Goal: Information Seeking & Learning: Learn about a topic

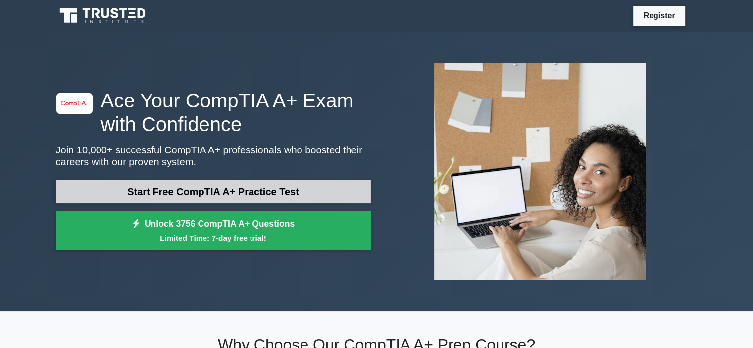
click at [169, 184] on link "Start Free CompTIA A+ Practice Test" at bounding box center [213, 192] width 315 height 24
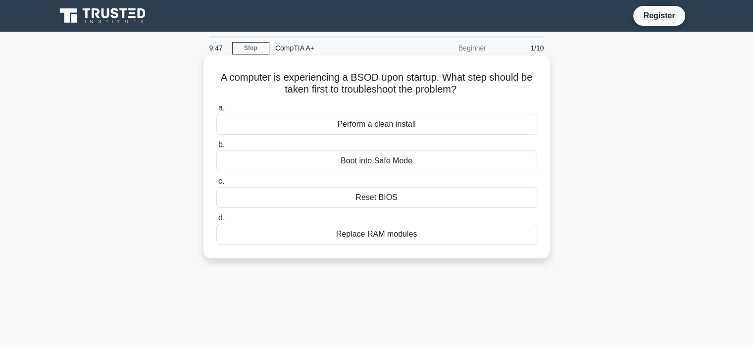
click at [386, 161] on div "Boot into Safe Mode" at bounding box center [376, 161] width 321 height 21
click at [216, 148] on input "b. Boot into Safe Mode" at bounding box center [216, 145] width 0 height 6
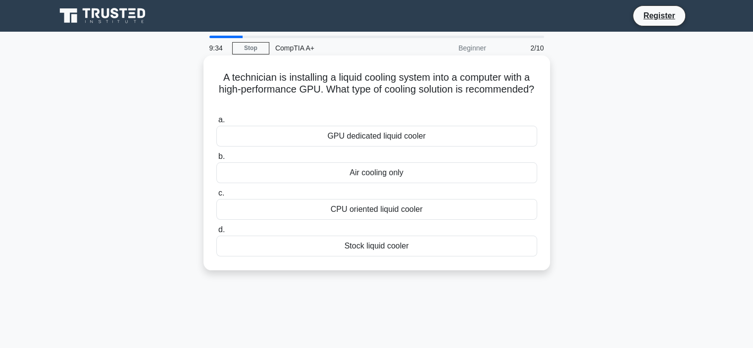
click at [397, 134] on div "GPU dedicated liquid cooler" at bounding box center [376, 136] width 321 height 21
click at [216, 123] on input "a. GPU dedicated liquid cooler" at bounding box center [216, 120] width 0 height 6
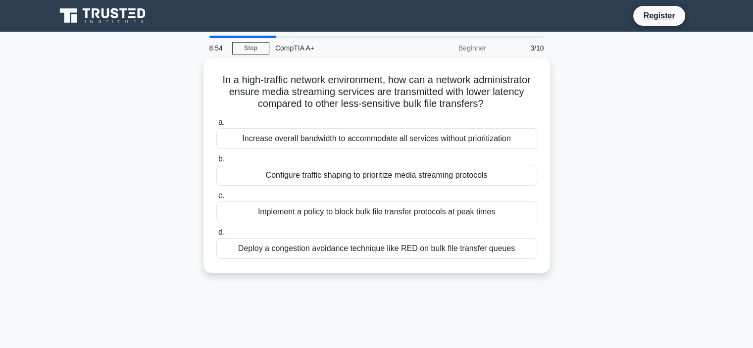
click at [645, 188] on div "In a high-traffic network environment, how can a network administrator ensure m…" at bounding box center [377, 171] width 654 height 227
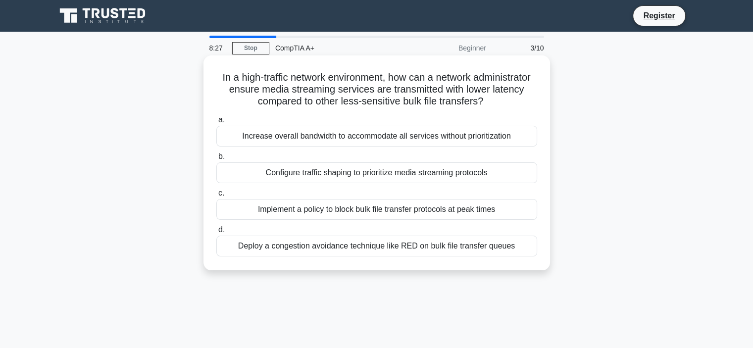
click at [376, 138] on div "Increase overall bandwidth to accommodate all services without prioritization" at bounding box center [376, 136] width 321 height 21
click at [216, 123] on input "a. Increase overall bandwidth to accommodate all services without prioritization" at bounding box center [216, 120] width 0 height 6
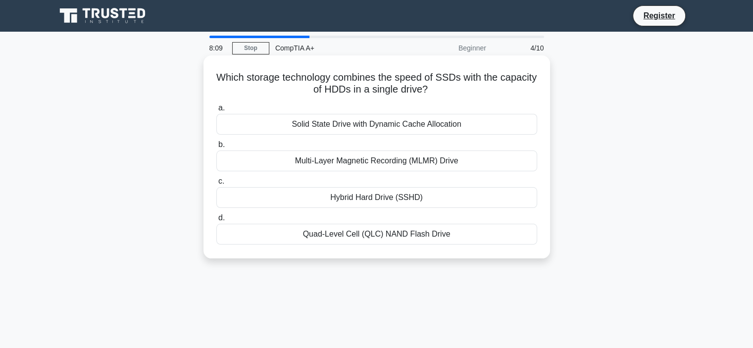
click at [346, 197] on div "Hybrid Hard Drive (SSHD)" at bounding box center [376, 197] width 321 height 21
click at [216, 185] on input "c. Hybrid Hard Drive (SSHD)" at bounding box center [216, 181] width 0 height 6
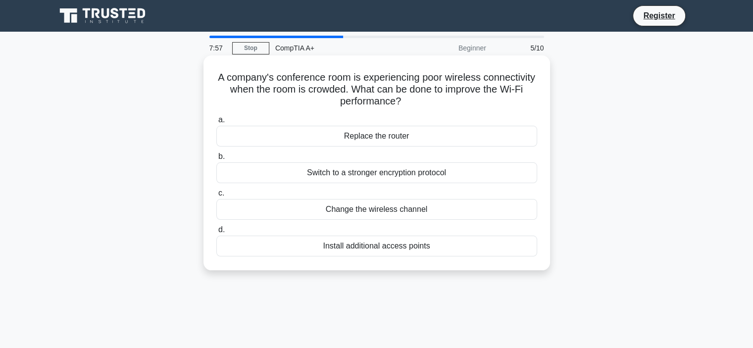
click at [408, 248] on div "Install additional access points" at bounding box center [376, 246] width 321 height 21
click at [216, 233] on input "d. Install additional access points" at bounding box center [216, 230] width 0 height 6
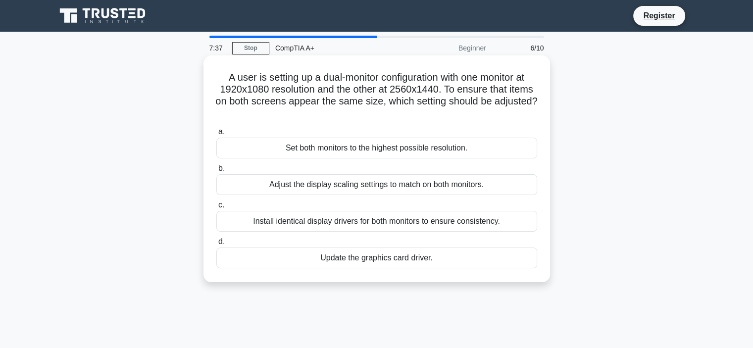
click at [365, 184] on div "Adjust the display scaling settings to match on both monitors." at bounding box center [376, 184] width 321 height 21
click at [216, 172] on input "b. Adjust the display scaling settings to match on both monitors." at bounding box center [216, 168] width 0 height 6
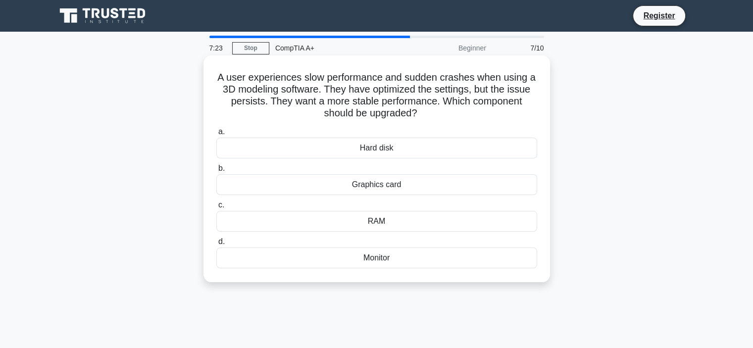
click at [390, 188] on div "Graphics card" at bounding box center [376, 184] width 321 height 21
click at [216, 172] on input "b. Graphics card" at bounding box center [216, 168] width 0 height 6
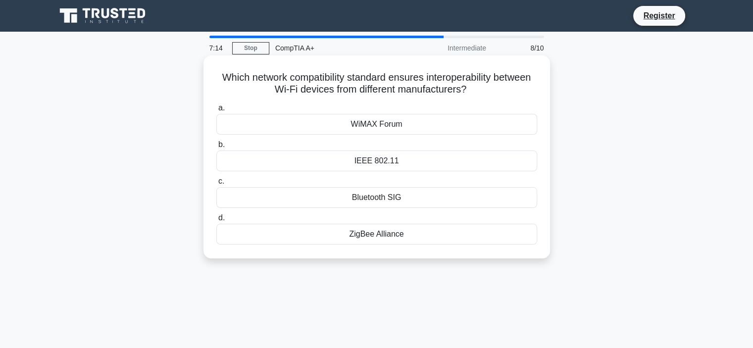
click at [396, 161] on div "IEEE 802.11" at bounding box center [376, 161] width 321 height 21
click at [216, 148] on input "b. IEEE 802.11" at bounding box center [216, 145] width 0 height 6
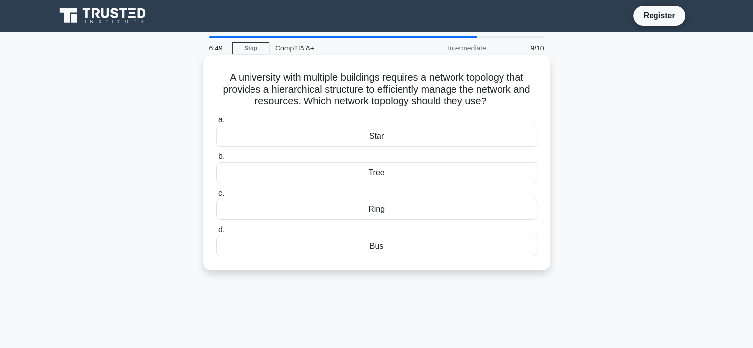
click at [375, 172] on div "Tree" at bounding box center [376, 172] width 321 height 21
click at [216, 160] on input "b. Tree" at bounding box center [216, 157] width 0 height 6
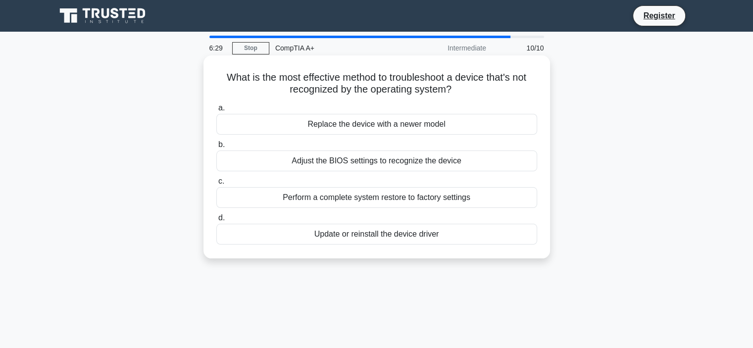
click at [395, 234] on div "Update or reinstall the device driver" at bounding box center [376, 234] width 321 height 21
click at [216, 221] on input "d. Update or reinstall the device driver" at bounding box center [216, 218] width 0 height 6
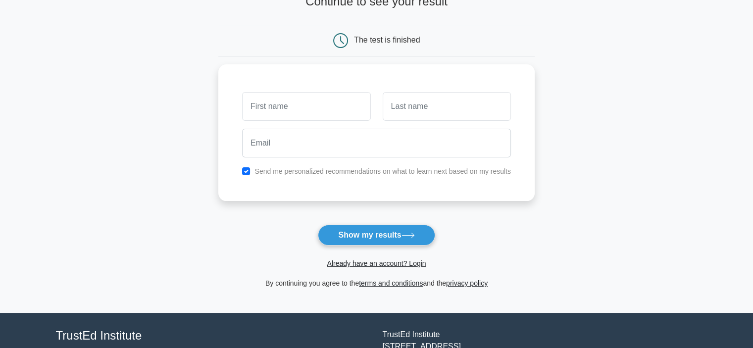
scroll to position [99, 0]
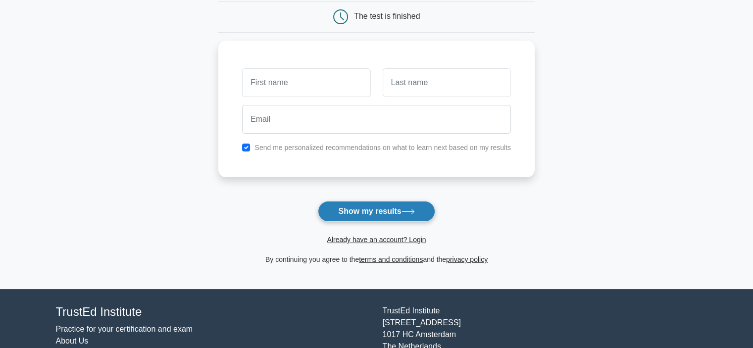
click at [392, 205] on button "Show my results" at bounding box center [376, 211] width 117 height 21
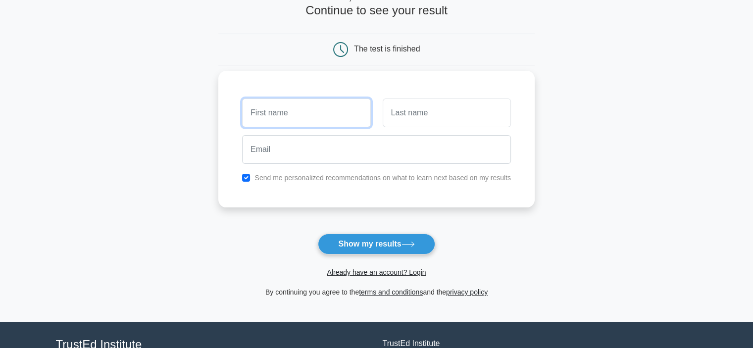
scroll to position [50, 0]
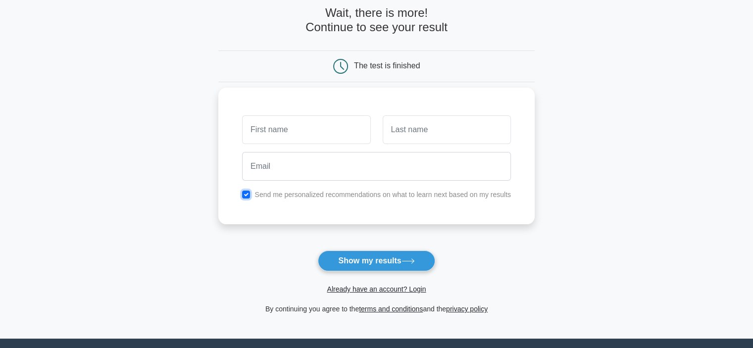
click at [248, 195] on input "checkbox" at bounding box center [246, 195] width 8 height 8
checkbox input "false"
click at [353, 257] on button "Show my results" at bounding box center [376, 261] width 117 height 21
click at [328, 137] on input "text" at bounding box center [306, 129] width 128 height 29
type input "Kyle"
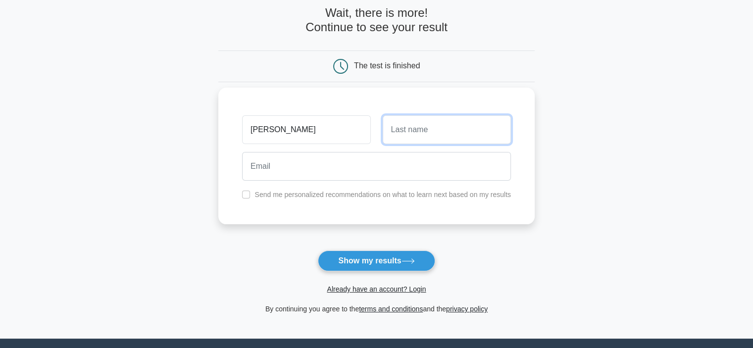
click at [410, 132] on input "text" at bounding box center [447, 129] width 128 height 29
click at [417, 124] on input "text" at bounding box center [447, 129] width 128 height 29
type input "kleink"
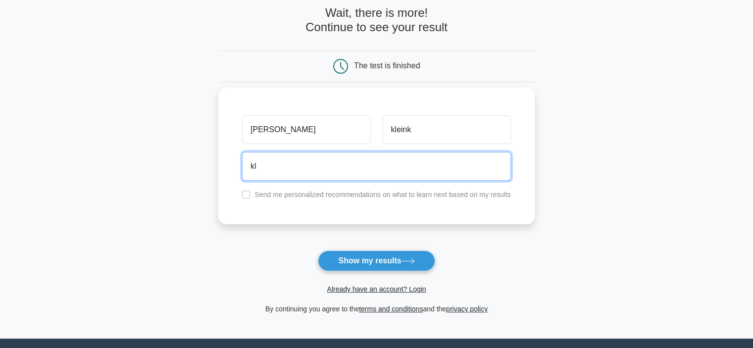
type input "k"
click at [406, 165] on input "email" at bounding box center [376, 166] width 269 height 29
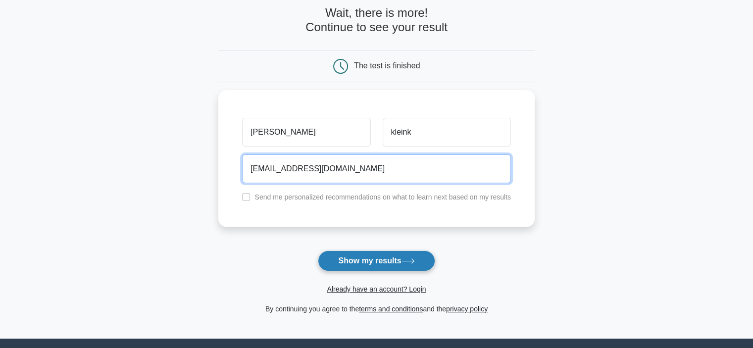
type input "kleink900009@hotmail.com"
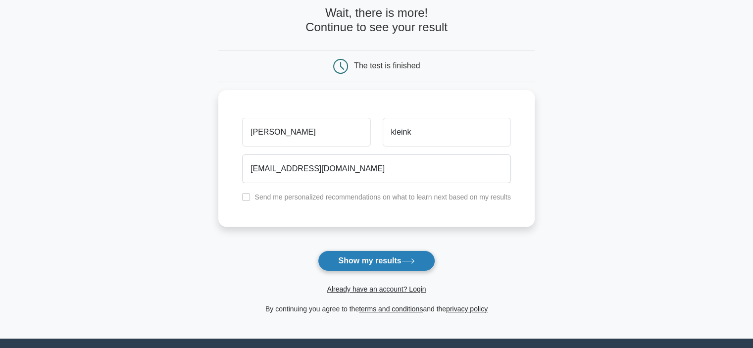
click at [385, 258] on button "Show my results" at bounding box center [376, 261] width 117 height 21
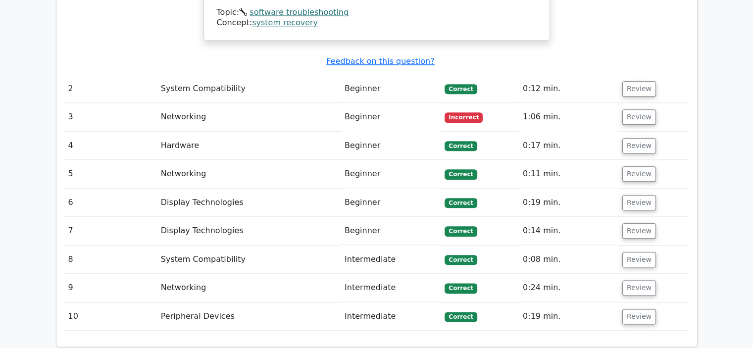
scroll to position [1074, 0]
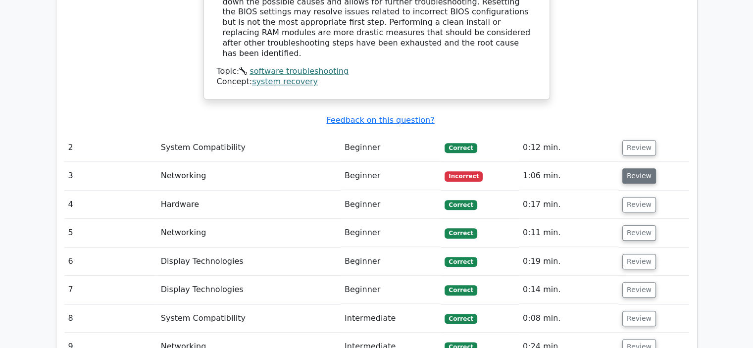
click at [640, 168] on button "Review" at bounding box center [640, 175] width 34 height 15
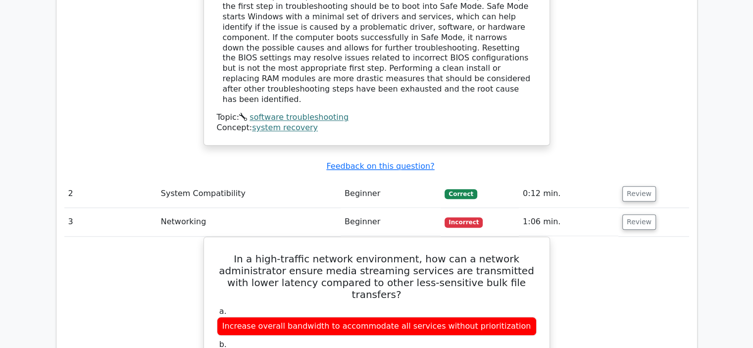
scroll to position [975, 0]
